Goal: Information Seeking & Learning: Check status

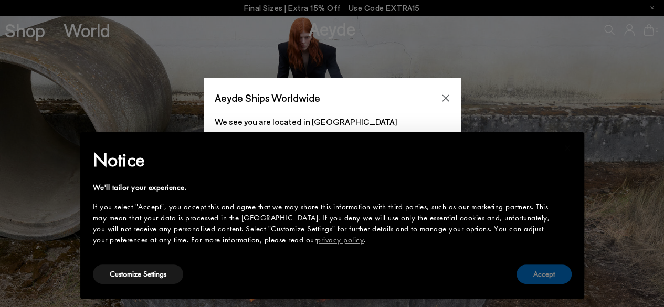
click at [549, 273] on button "Accept" at bounding box center [543, 273] width 55 height 19
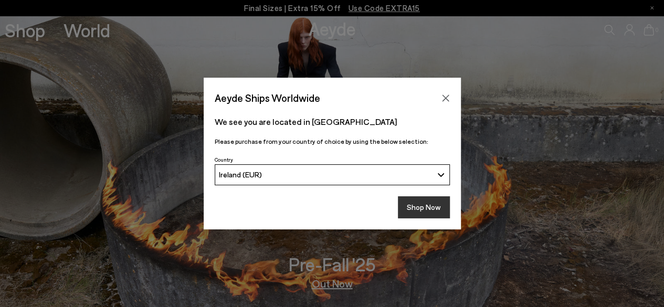
click at [434, 205] on button "Shop Now" at bounding box center [424, 207] width 52 height 22
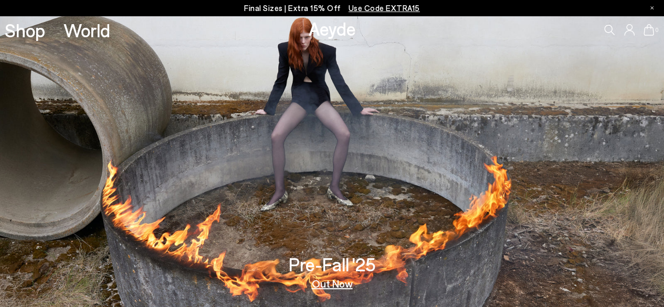
click at [628, 27] on icon at bounding box center [629, 30] width 10 height 12
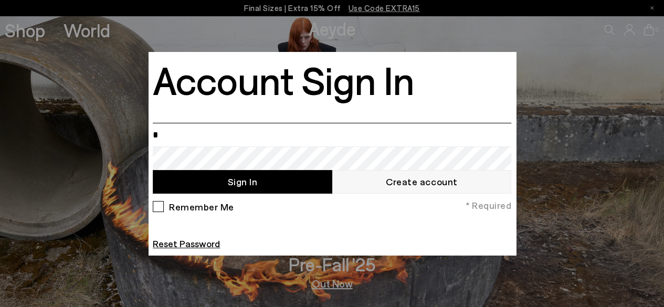
type input "**********"
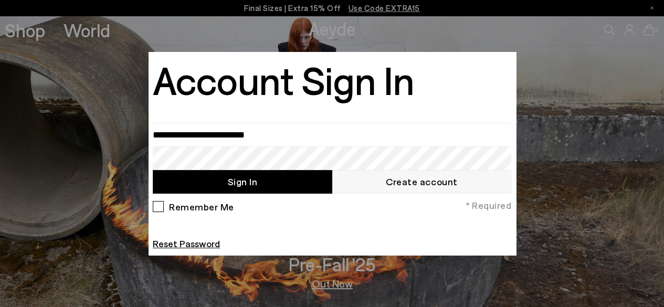
click at [373, 216] on div "Remember Me * Required" at bounding box center [332, 208] width 358 height 18
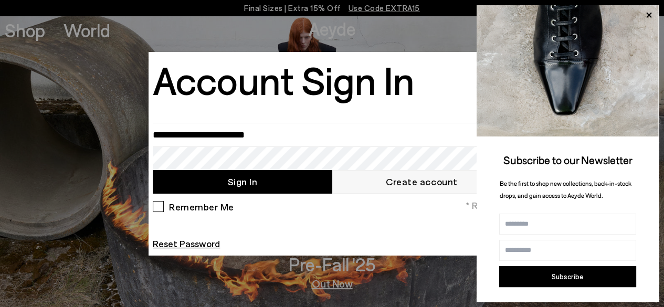
click at [158, 207] on div "Remember Me" at bounding box center [193, 209] width 81 height 16
click at [275, 181] on button "Sign In" at bounding box center [242, 182] width 179 height 24
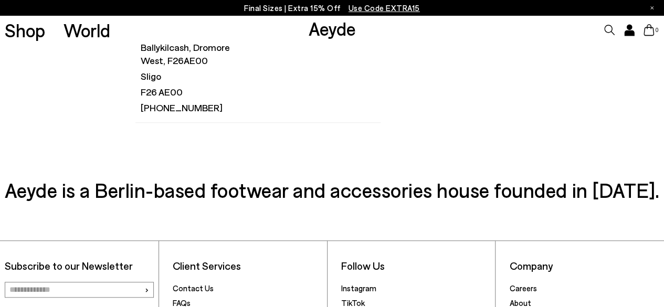
scroll to position [1, 0]
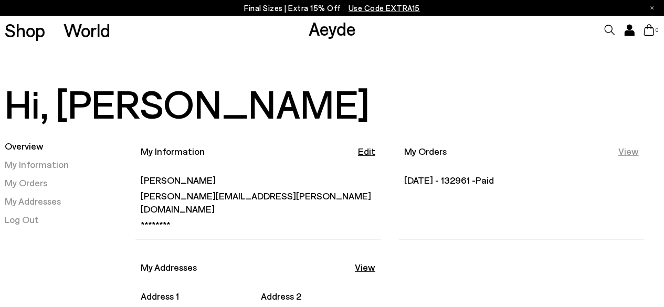
click at [627, 151] on link "View" at bounding box center [627, 151] width 20 height 13
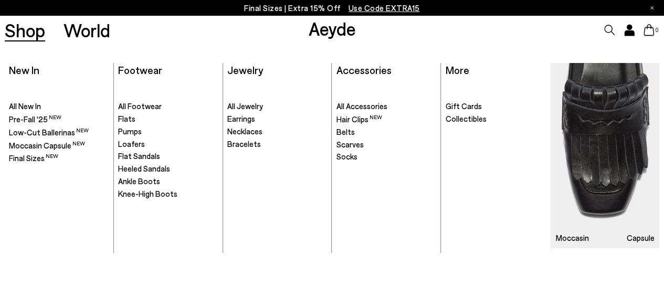
click at [33, 32] on link "Shop" at bounding box center [25, 30] width 40 height 18
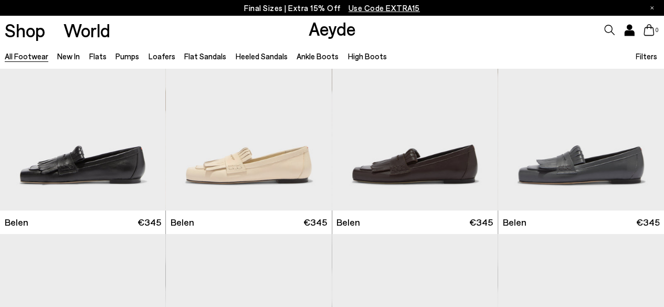
drag, startPoint x: 668, startPoint y: 29, endPoint x: 669, endPoint y: 40, distance: 11.0
click at [664, 40] on html "Your item is added to cart. View Cart × Final Sizes | Extra 15% Off Use Code EX…" at bounding box center [332, 87] width 664 height 307
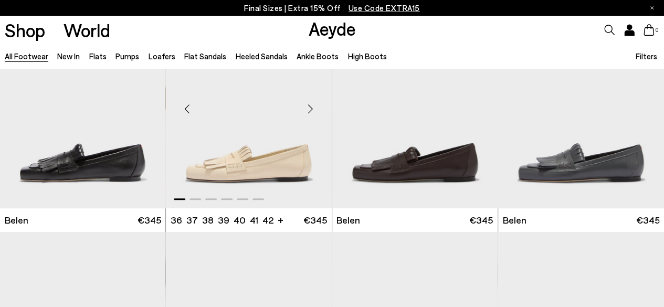
click at [312, 107] on div "Next slide" at bounding box center [310, 108] width 31 height 31
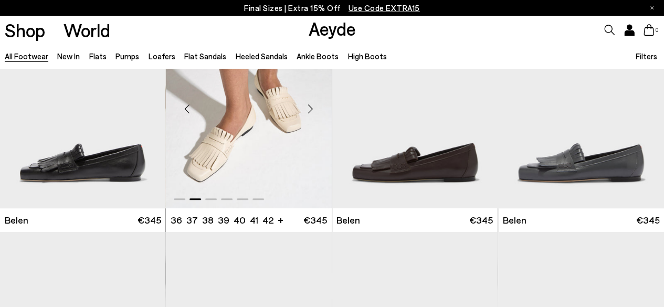
click at [312, 107] on div "Next slide" at bounding box center [310, 108] width 31 height 31
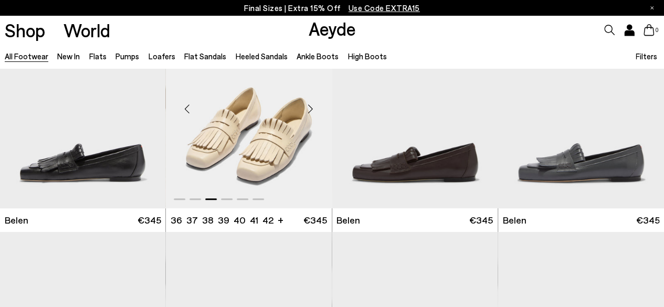
click at [312, 107] on div "Next slide" at bounding box center [310, 108] width 31 height 31
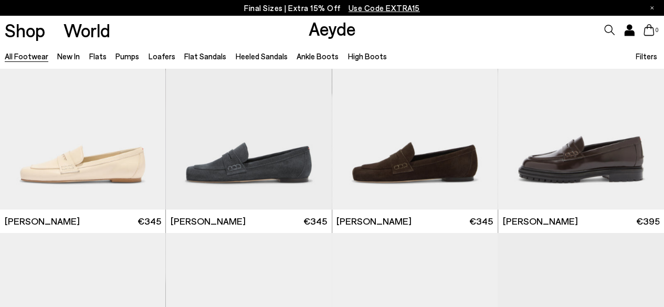
scroll to position [536, 0]
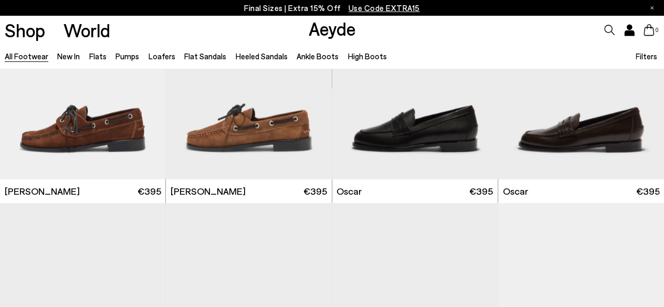
scroll to position [1020, 0]
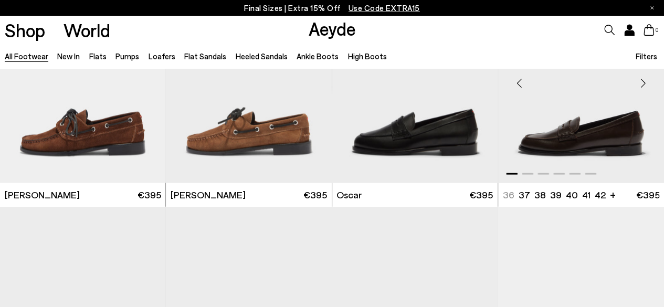
click at [643, 83] on div "Next slide" at bounding box center [642, 82] width 31 height 31
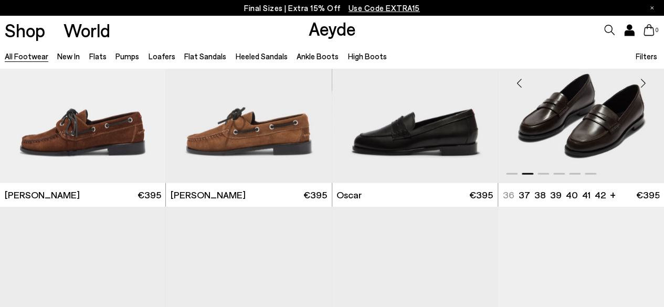
click at [643, 83] on div "Next slide" at bounding box center [642, 82] width 31 height 31
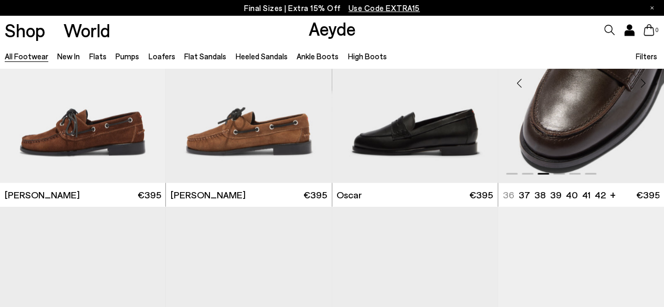
click at [643, 83] on div "Next slide" at bounding box center [642, 82] width 31 height 31
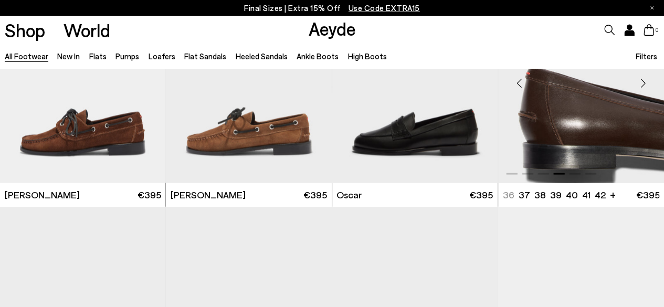
click at [643, 83] on div "Next slide" at bounding box center [642, 82] width 31 height 31
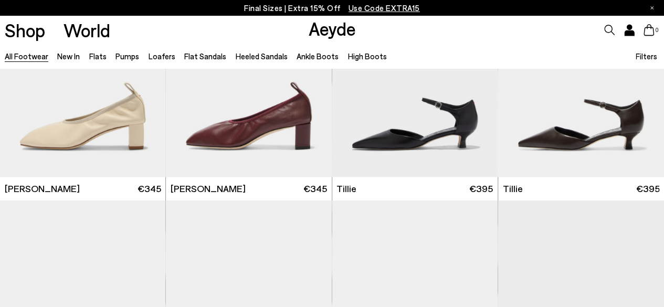
scroll to position [2404, 0]
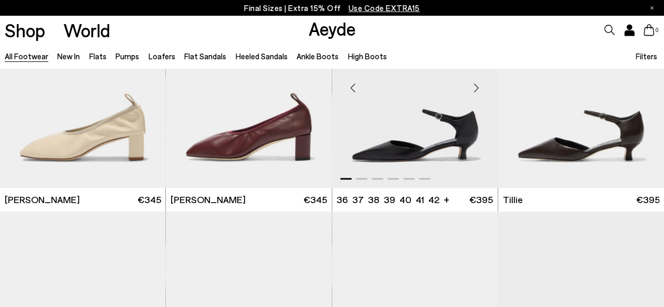
click at [476, 90] on div "Next slide" at bounding box center [476, 87] width 31 height 31
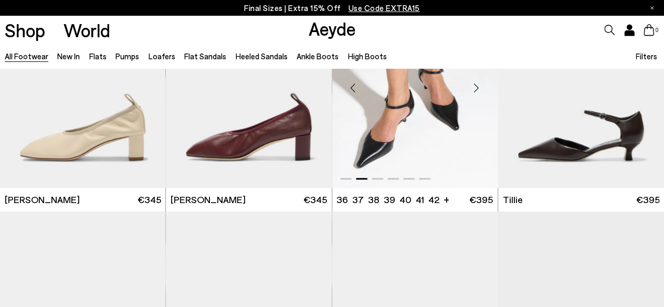
click at [476, 88] on div "Next slide" at bounding box center [476, 87] width 31 height 31
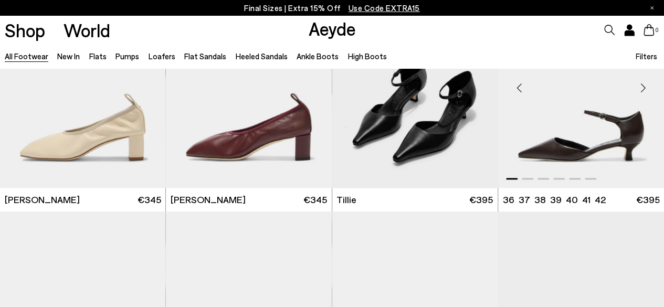
click at [644, 80] on div "Next slide" at bounding box center [642, 87] width 31 height 31
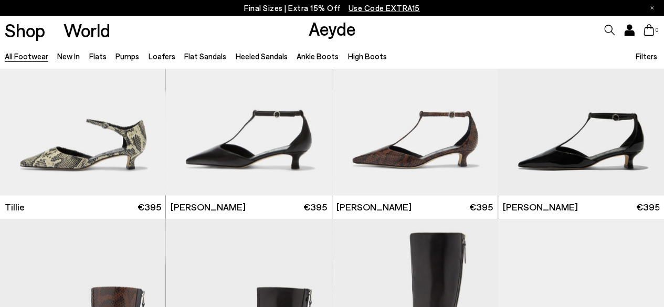
scroll to position [2573, 0]
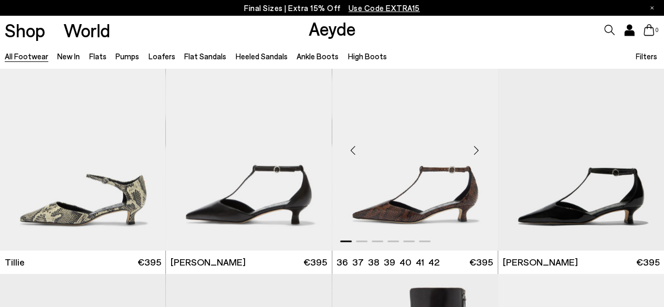
click at [478, 146] on div "Next slide" at bounding box center [476, 150] width 31 height 31
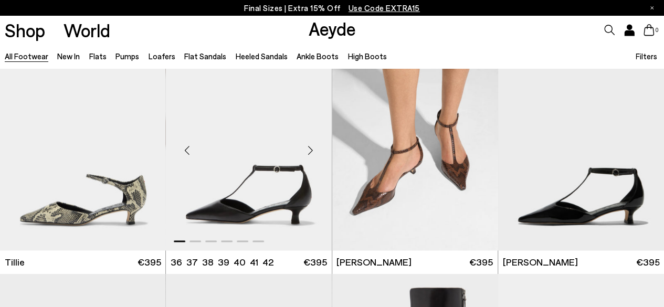
click at [313, 151] on div "Next slide" at bounding box center [310, 150] width 31 height 31
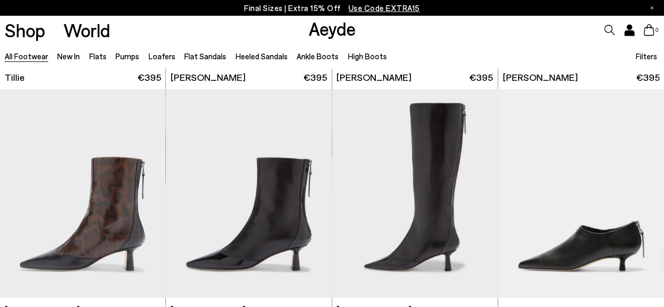
scroll to position [2780, 0]
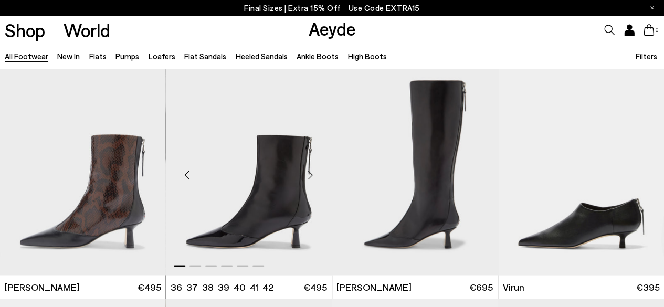
click at [312, 174] on div "Next slide" at bounding box center [310, 174] width 31 height 31
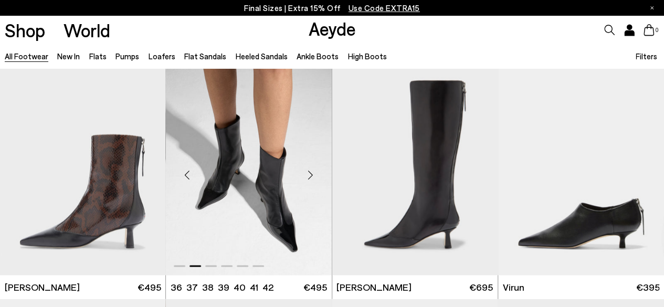
click at [312, 173] on div "Next slide" at bounding box center [310, 174] width 31 height 31
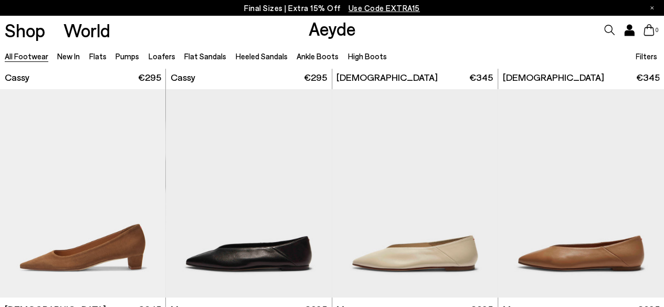
scroll to position [3712, 0]
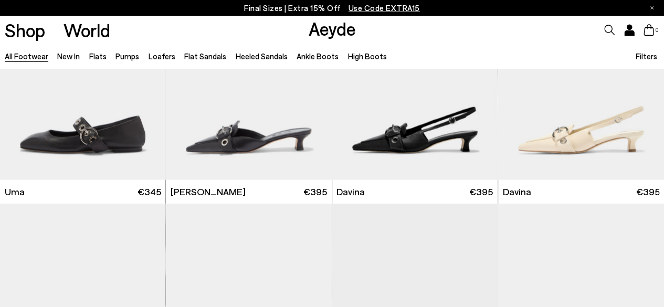
scroll to position [5092, 0]
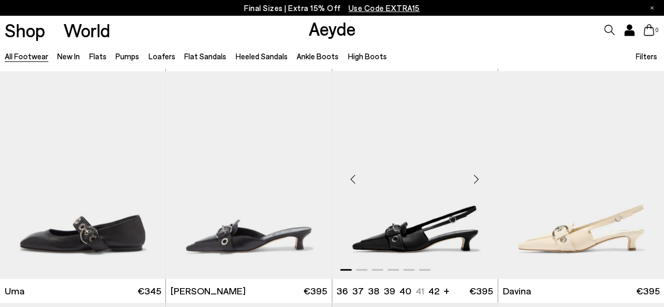
click at [475, 177] on div "Next slide" at bounding box center [476, 179] width 31 height 31
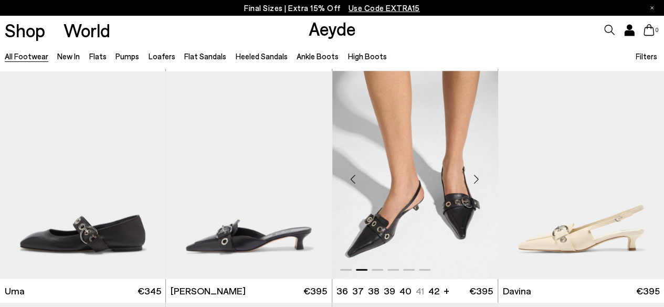
click at [474, 176] on div "Next slide" at bounding box center [476, 179] width 31 height 31
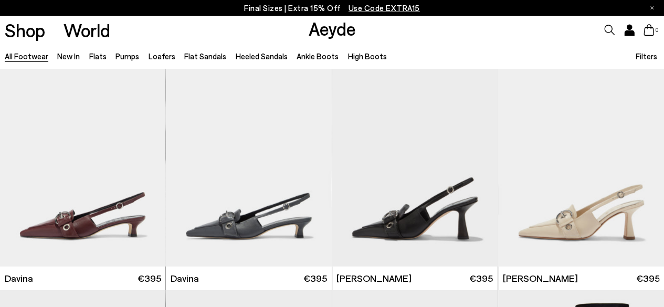
scroll to position [5354, 0]
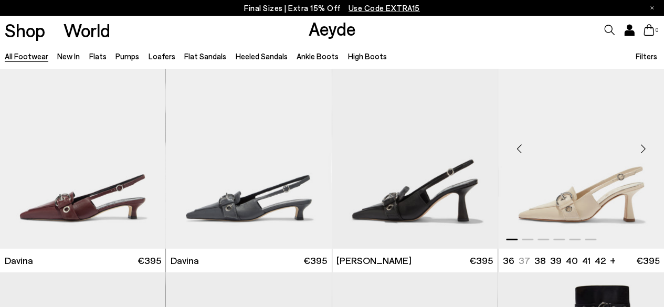
click at [643, 143] on div "Next slide" at bounding box center [642, 148] width 31 height 31
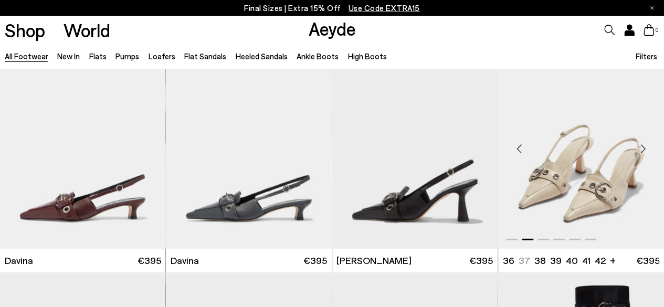
click at [643, 143] on div "Next slide" at bounding box center [642, 148] width 31 height 31
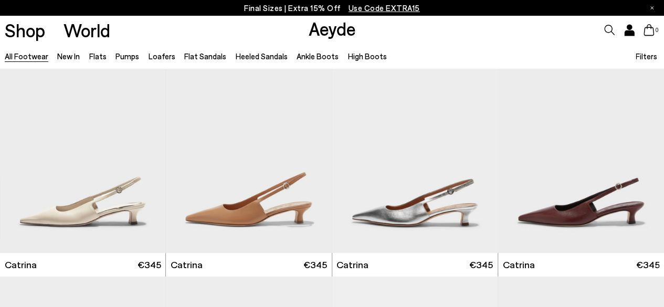
scroll to position [6071, 0]
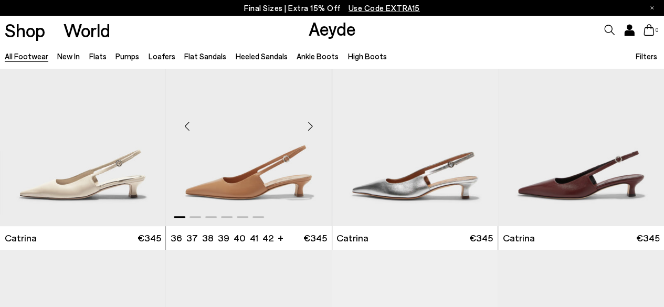
click at [310, 119] on div "Next slide" at bounding box center [310, 126] width 31 height 31
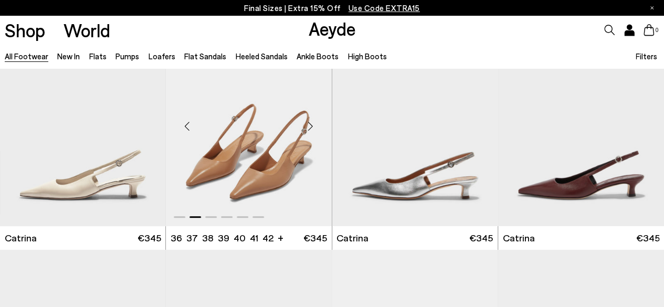
click at [310, 119] on div "Next slide" at bounding box center [310, 126] width 31 height 31
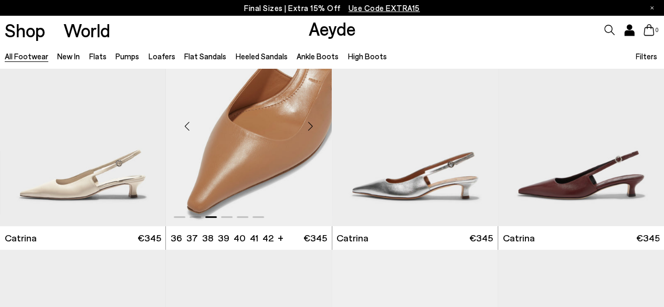
click at [310, 119] on div "Next slide" at bounding box center [310, 126] width 31 height 31
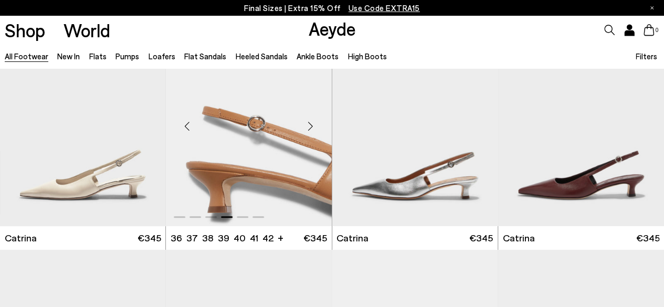
click at [310, 119] on div "Next slide" at bounding box center [310, 126] width 31 height 31
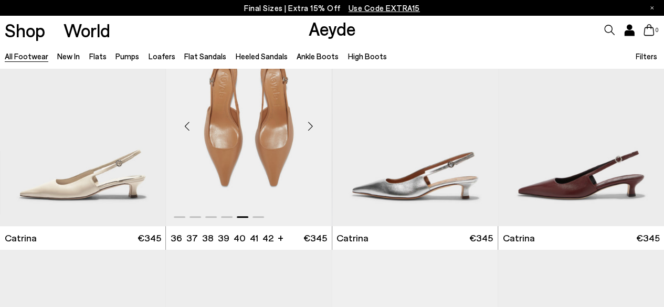
click at [310, 119] on div "Next slide" at bounding box center [310, 126] width 31 height 31
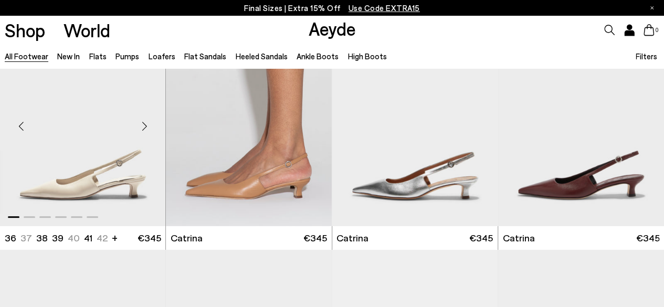
click at [141, 123] on div "Next slide" at bounding box center [144, 126] width 31 height 31
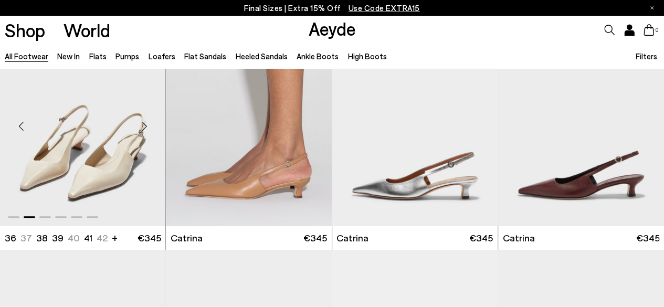
click at [141, 123] on div "Next slide" at bounding box center [144, 126] width 31 height 31
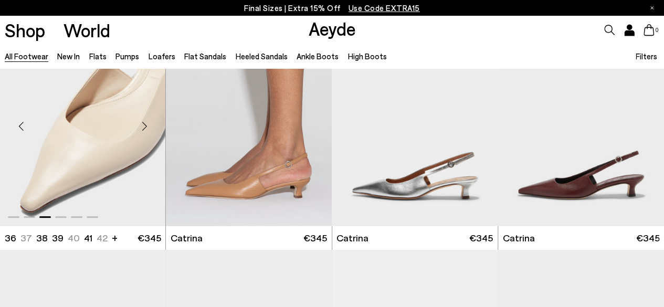
click at [141, 123] on div "Next slide" at bounding box center [144, 126] width 31 height 31
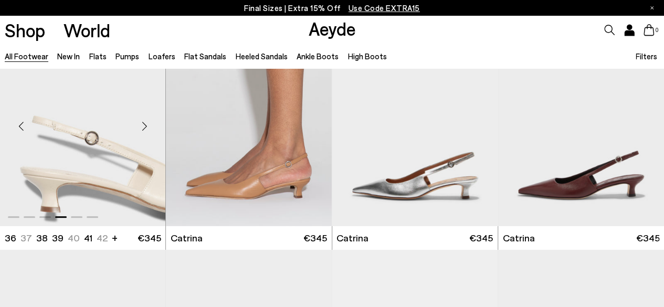
click at [141, 123] on div "Next slide" at bounding box center [144, 126] width 31 height 31
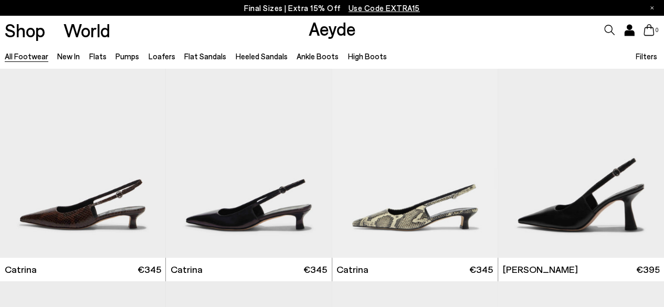
scroll to position [6325, 0]
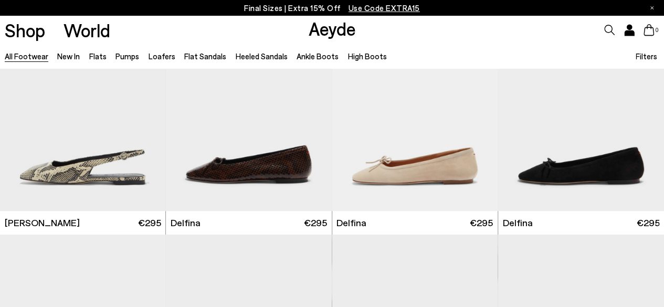
scroll to position [8330, 0]
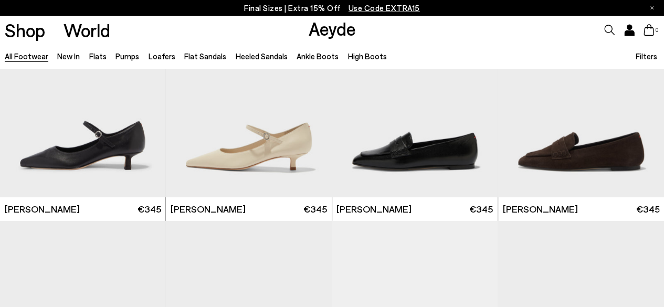
scroll to position [9306, 0]
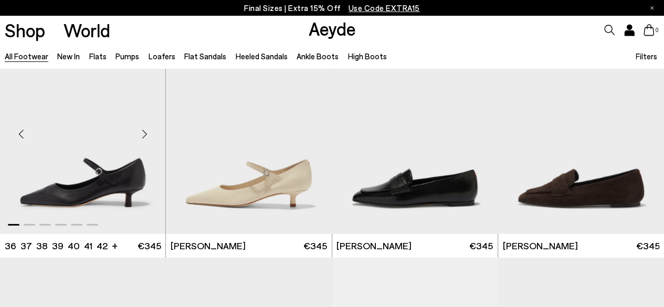
click at [146, 132] on div "Next slide" at bounding box center [144, 133] width 31 height 31
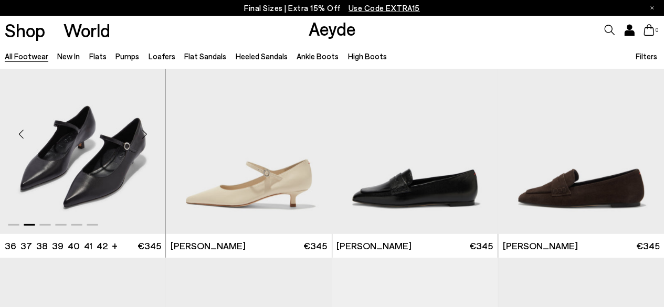
click at [146, 132] on div "Next slide" at bounding box center [144, 133] width 31 height 31
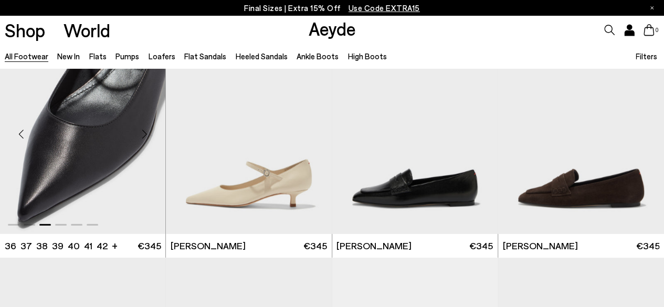
click at [146, 132] on div "Next slide" at bounding box center [144, 133] width 31 height 31
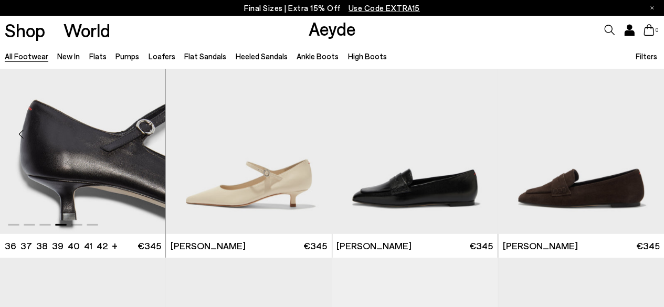
click at [146, 132] on div "Next slide" at bounding box center [144, 133] width 31 height 31
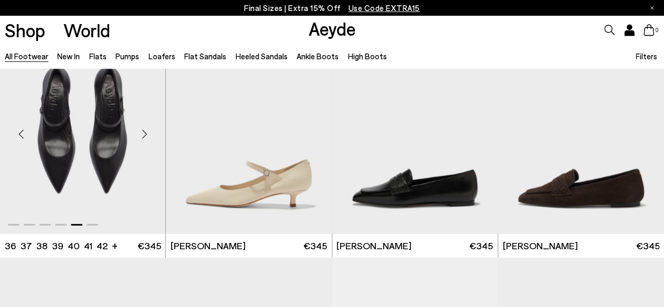
click at [146, 132] on div "Next slide" at bounding box center [144, 133] width 31 height 31
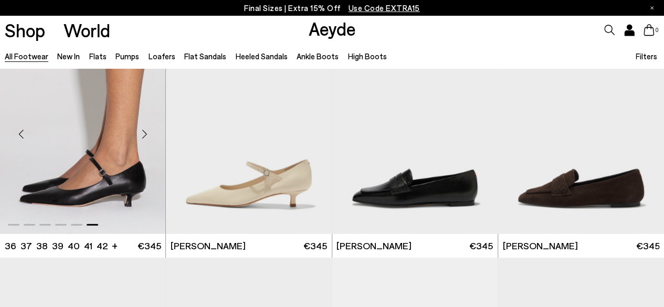
click at [146, 132] on div "Next slide" at bounding box center [144, 133] width 31 height 31
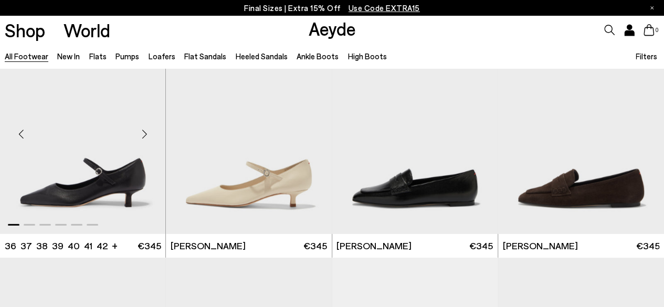
click at [146, 132] on div "Next slide" at bounding box center [144, 133] width 31 height 31
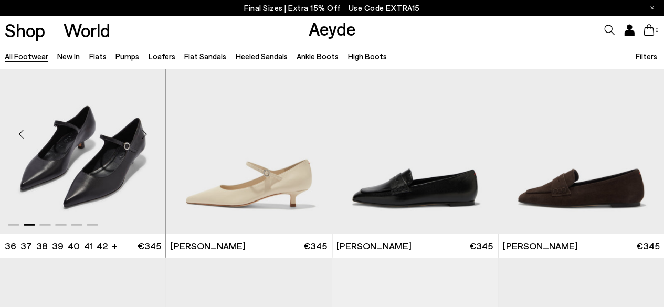
click at [146, 132] on div "Next slide" at bounding box center [144, 133] width 31 height 31
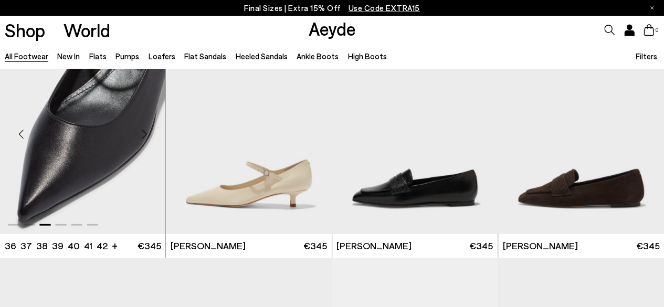
click at [146, 132] on div "Next slide" at bounding box center [144, 133] width 31 height 31
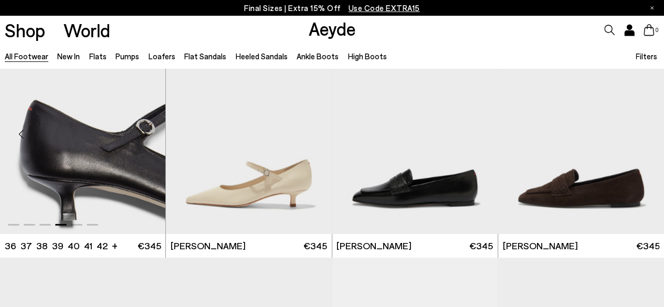
click at [146, 132] on div "Next slide" at bounding box center [144, 133] width 31 height 31
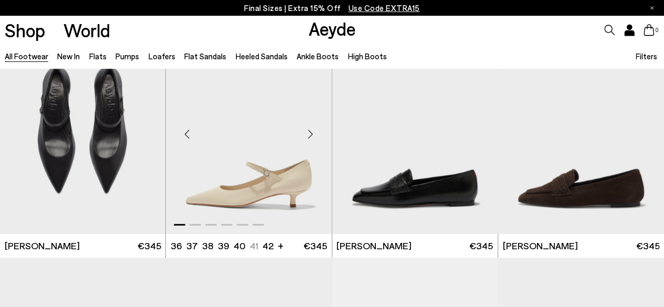
click at [311, 131] on div "Next slide" at bounding box center [310, 133] width 31 height 31
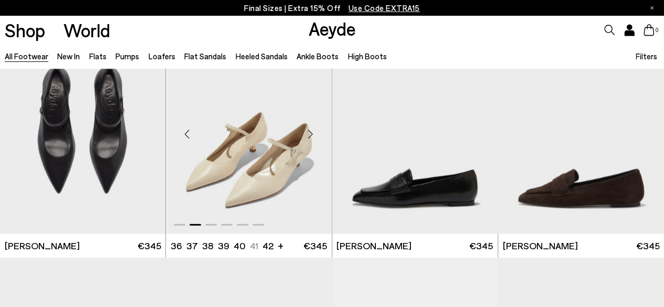
click at [311, 130] on div "Next slide" at bounding box center [310, 133] width 31 height 31
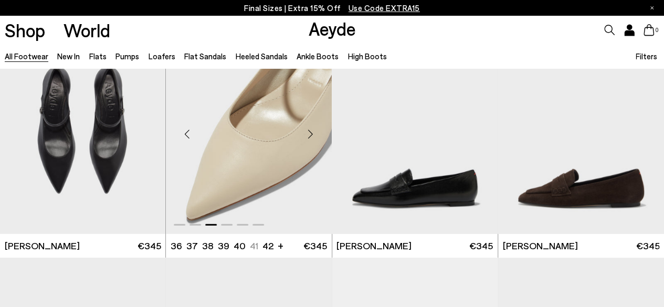
click at [311, 129] on div "Next slide" at bounding box center [310, 133] width 31 height 31
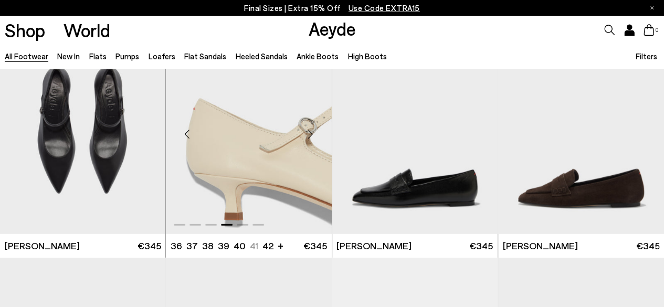
click at [311, 129] on div "Next slide" at bounding box center [310, 133] width 31 height 31
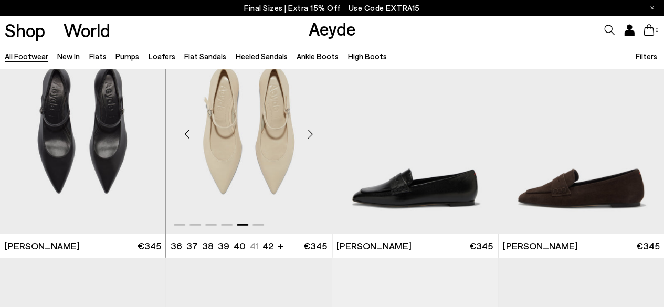
click at [311, 129] on div "Next slide" at bounding box center [310, 133] width 31 height 31
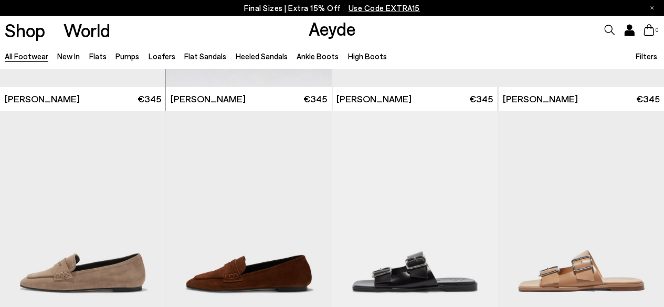
scroll to position [9523, 0]
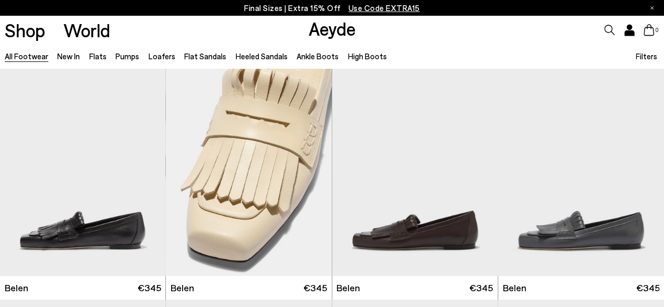
click at [625, 34] on icon at bounding box center [628, 33] width 9 height 5
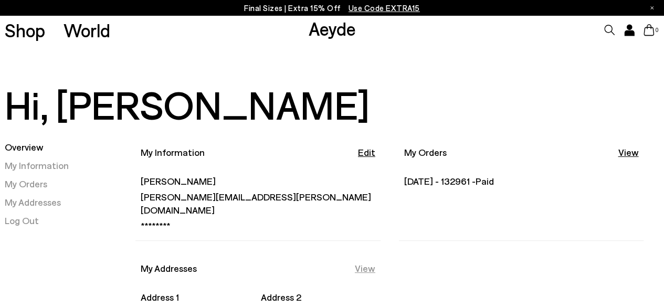
click at [360, 262] on link "View" at bounding box center [365, 268] width 20 height 13
click at [628, 154] on link "View" at bounding box center [627, 152] width 20 height 13
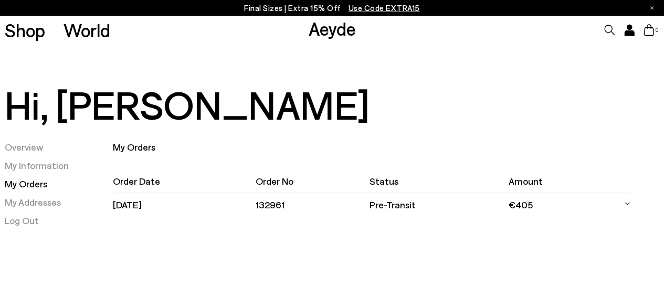
drag, startPoint x: 667, startPoint y: 60, endPoint x: 671, endPoint y: 31, distance: 29.2
click at [663, 31] on html "Your item is added to cart. View Cart × Final Sizes | Extra 15% Off Use Code EX…" at bounding box center [332, 153] width 664 height 307
click at [274, 205] on td "132961" at bounding box center [312, 205] width 114 height 24
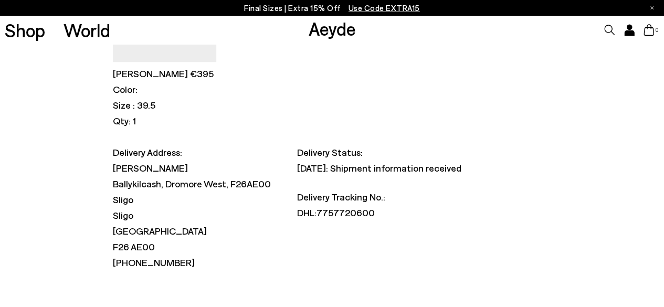
scroll to position [304, 0]
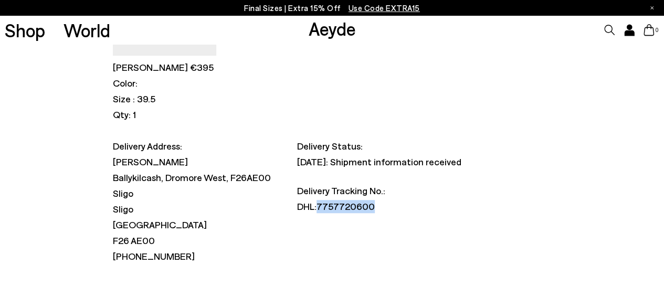
drag, startPoint x: 315, startPoint y: 205, endPoint x: 375, endPoint y: 210, distance: 60.1
click at [375, 210] on p "DHL: 7757720600" at bounding box center [379, 206] width 164 height 13
copy span "7757720600"
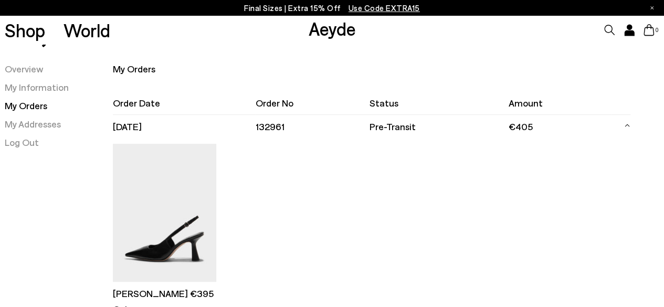
scroll to position [30, 0]
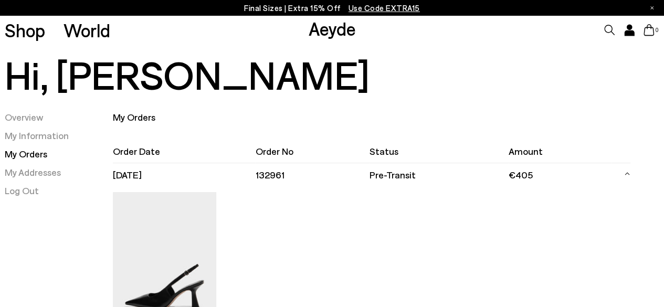
click at [410, 171] on td "pre-transit" at bounding box center [438, 175] width 139 height 24
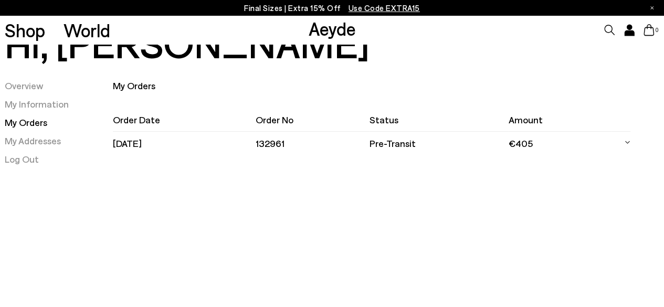
scroll to position [90, 0]
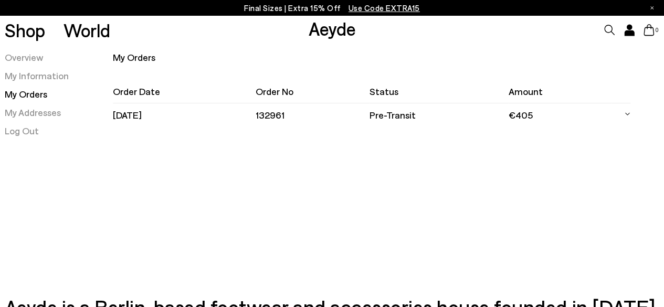
click at [411, 113] on td "pre-transit" at bounding box center [438, 115] width 139 height 24
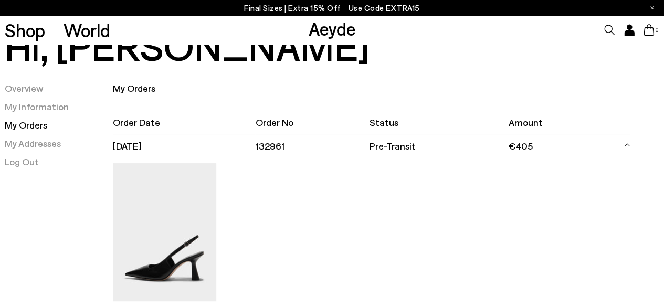
scroll to position [0, 0]
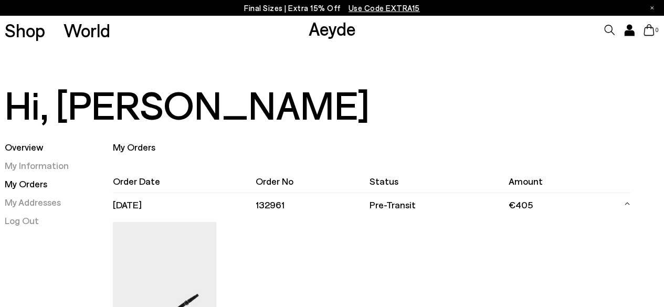
click at [29, 146] on link "Overview" at bounding box center [24, 147] width 39 height 12
